Goal: Information Seeking & Learning: Learn about a topic

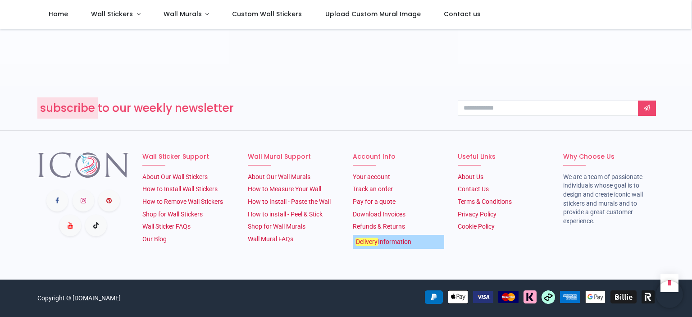
scroll to position [1704, 0]
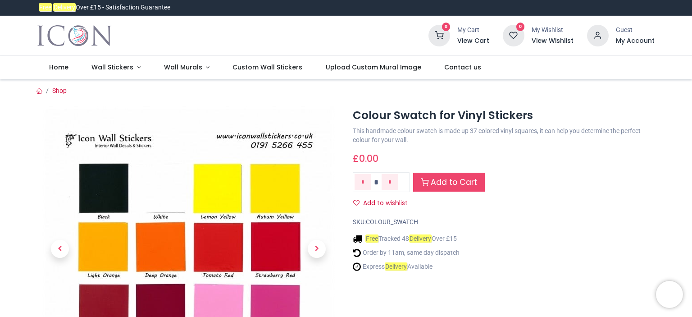
click at [363, 115] on h1 "Colour Swatch for Vinyl Stickers" at bounding box center [504, 115] width 302 height 15
drag, startPoint x: 380, startPoint y: 115, endPoint x: 513, endPoint y: 115, distance: 133.4
click at [513, 115] on h1 "Colour Swatch for Vinyl Stickers" at bounding box center [504, 115] width 302 height 15
